Goal: Task Accomplishment & Management: Manage account settings

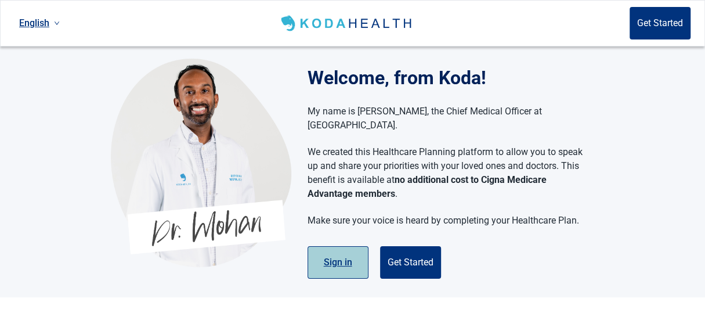
click at [331, 248] on button "Sign in" at bounding box center [338, 262] width 61 height 33
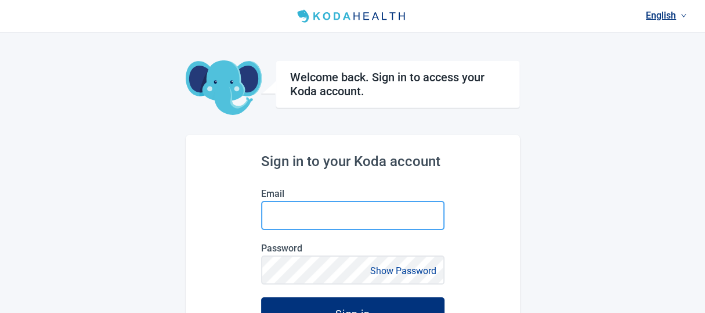
click at [319, 214] on input "Email" at bounding box center [352, 215] width 183 height 29
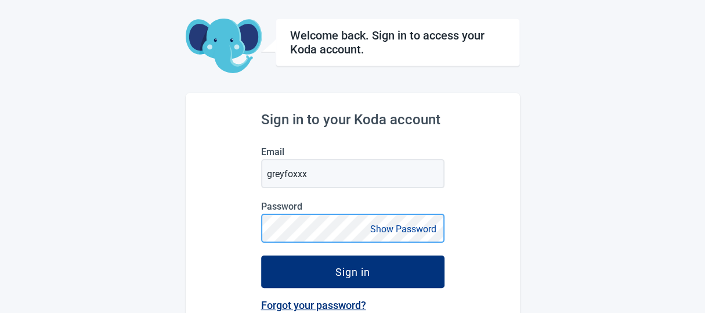
scroll to position [57, 0]
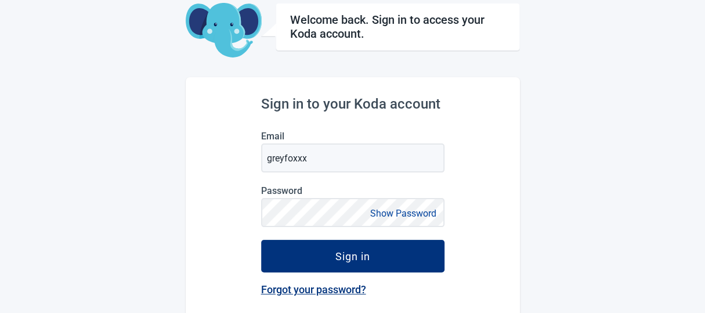
click at [417, 214] on button "Show Password" at bounding box center [403, 214] width 73 height 16
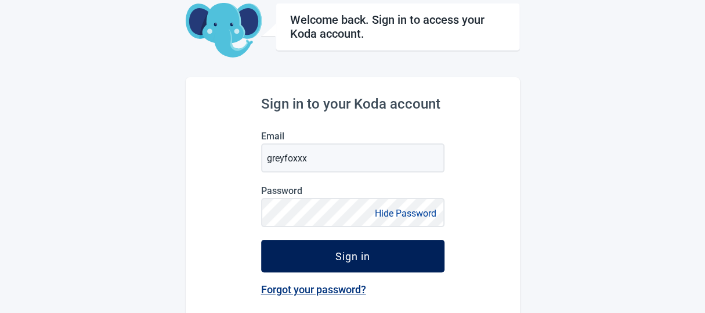
click at [363, 257] on div "Sign in" at bounding box center [353, 256] width 35 height 12
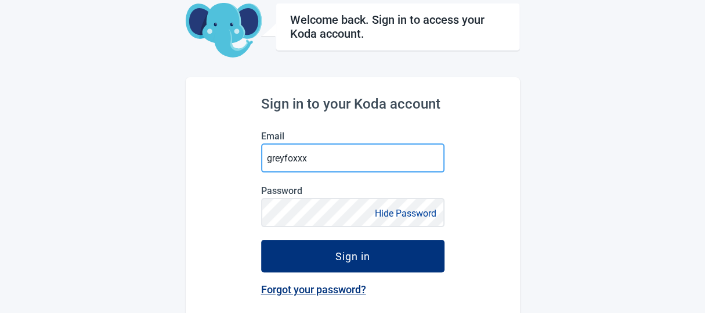
click at [327, 158] on input "greyfoxxx" at bounding box center [352, 157] width 183 height 29
click at [327, 157] on input "greyfoxxx" at bounding box center [352, 157] width 183 height 29
type input "g"
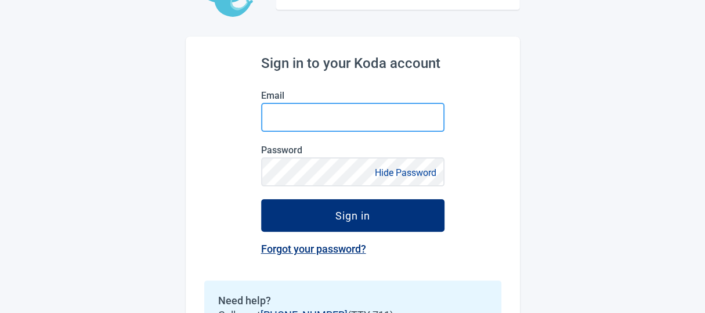
scroll to position [116, 0]
